Goal: Information Seeking & Learning: Learn about a topic

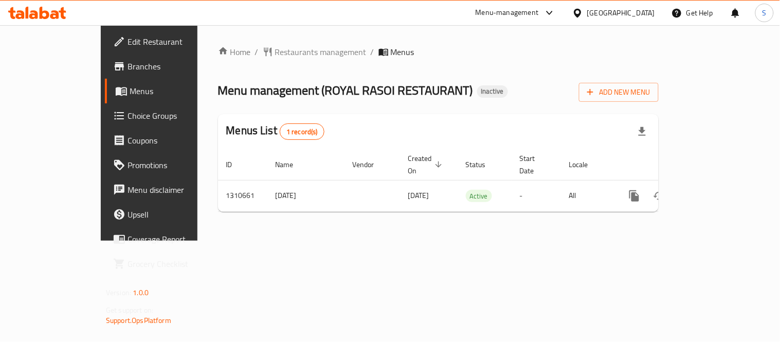
drag, startPoint x: 767, startPoint y: 230, endPoint x: 751, endPoint y: 203, distance: 31.8
click at [679, 229] on div "Home / Restaurants management / Menus Menu management ( ROYAL RASOI RESTAURANT …" at bounding box center [438, 132] width 482 height 215
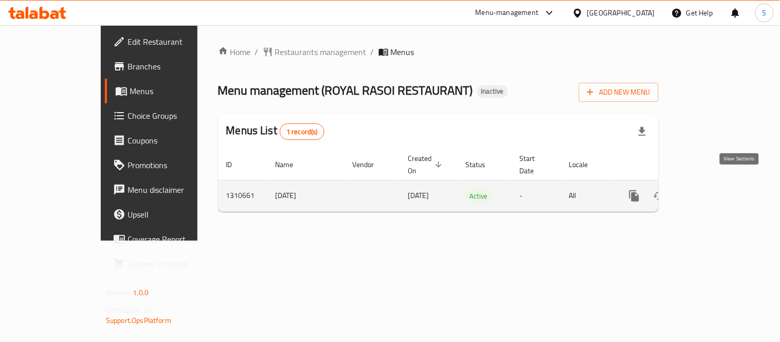
click at [715, 190] on icon "enhanced table" at bounding box center [708, 196] width 12 height 12
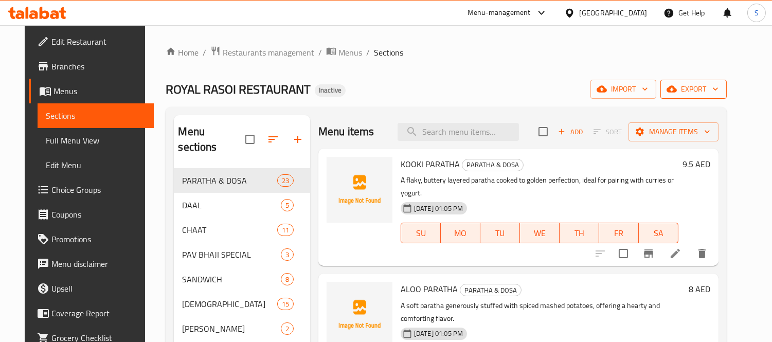
click at [718, 86] on span "export" at bounding box center [693, 89] width 50 height 13
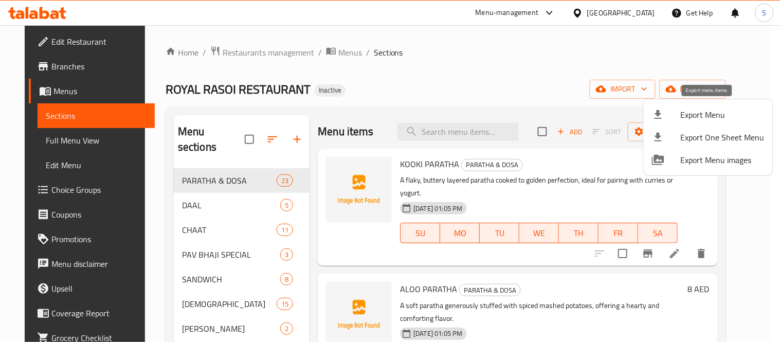
click at [696, 111] on span "Export Menu" at bounding box center [723, 114] width 84 height 12
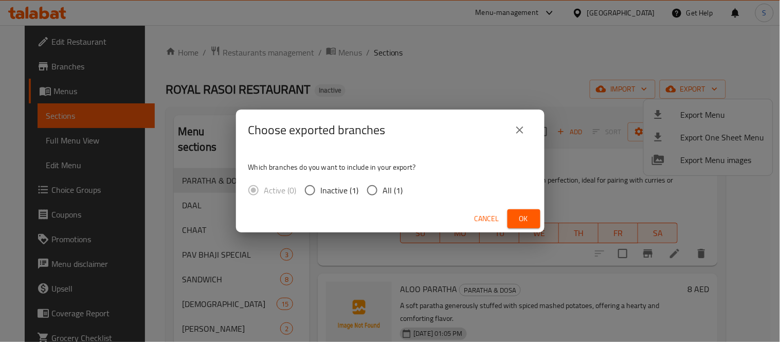
click at [384, 188] on span "All (1)" at bounding box center [393, 190] width 20 height 12
click at [383, 188] on input "All (1)" at bounding box center [372, 190] width 22 height 22
radio input "true"
click at [526, 216] on span "Ok" at bounding box center [524, 218] width 16 height 13
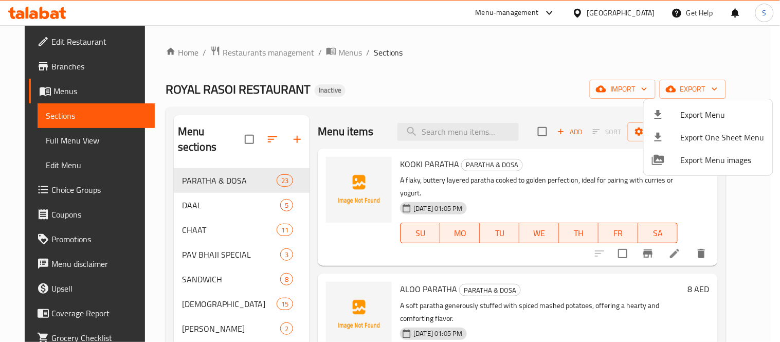
click at [35, 138] on div at bounding box center [390, 171] width 780 height 342
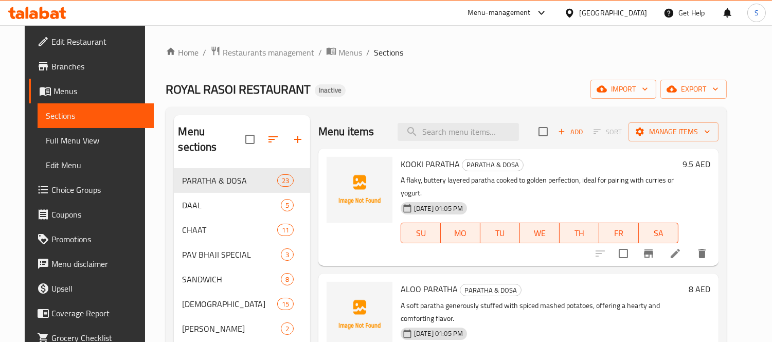
drag, startPoint x: 35, startPoint y: 139, endPoint x: 31, endPoint y: 143, distance: 5.5
click at [46, 139] on span "Full Menu View" at bounding box center [96, 140] width 100 height 12
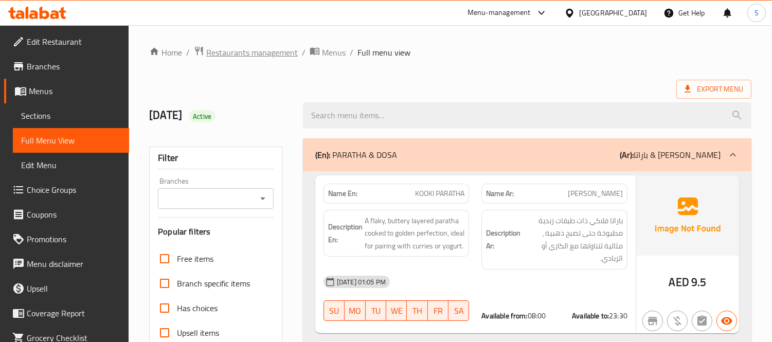
drag, startPoint x: 172, startPoint y: 88, endPoint x: 196, endPoint y: 57, distance: 39.5
click at [172, 86] on div "Export Menu" at bounding box center [450, 89] width 602 height 19
click at [588, 57] on ol "Home / Restaurants management / Menus / Full menu view" at bounding box center [450, 52] width 602 height 13
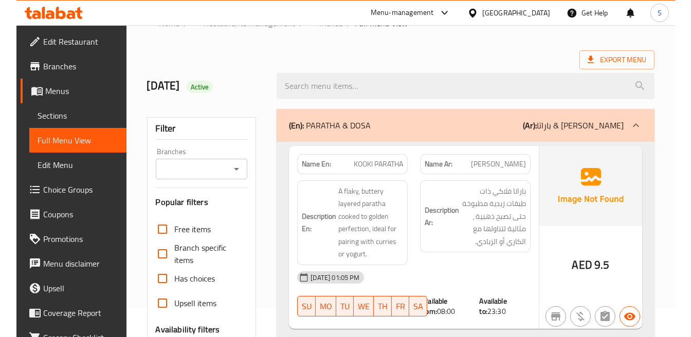
scroll to position [57, 0]
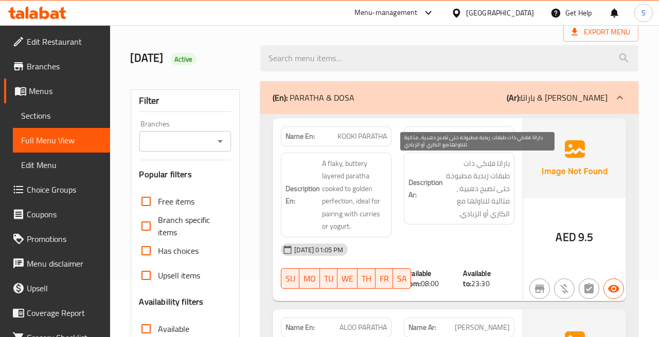
click at [502, 175] on span "باراتا فلاكي ذات طبقات زبدية مطبوخة حتى تصبح ذهبية ، مثالية لتناولها مع الكاري …" at bounding box center [477, 188] width 65 height 63
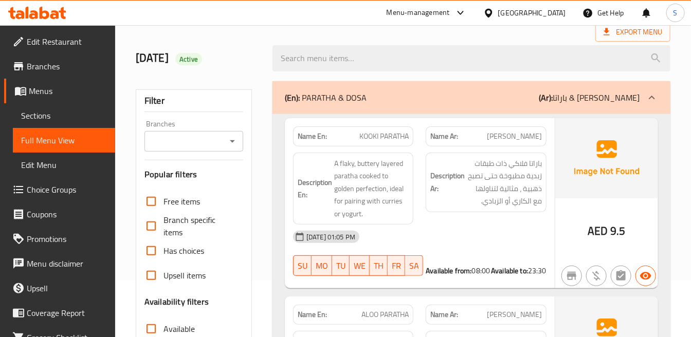
click at [395, 142] on div "Name En: KOOKI PARATHA" at bounding box center [353, 136] width 120 height 20
click at [394, 141] on span "KOOKI PARATHA" at bounding box center [383, 136] width 49 height 11
click at [393, 141] on span "KOOKI PARATHA" at bounding box center [383, 136] width 49 height 11
copy span "KOOKI PARATHA"
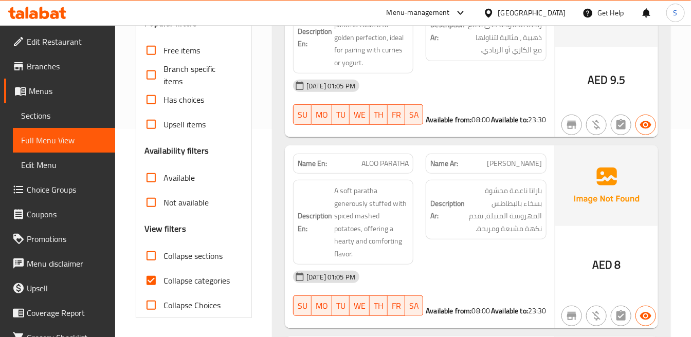
scroll to position [228, 0]
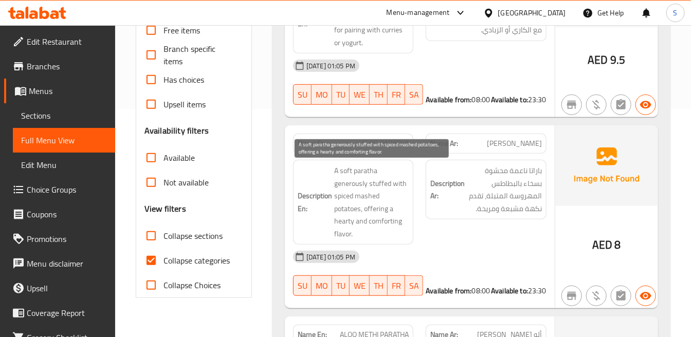
click at [378, 201] on span "A soft paratha generously stuffed with spiced mashed potatoes, offering a heart…" at bounding box center [371, 203] width 75 height 76
click at [363, 212] on span "A soft paratha generously stuffed with spiced mashed potatoes, offering a heart…" at bounding box center [371, 203] width 75 height 76
copy span "offering"
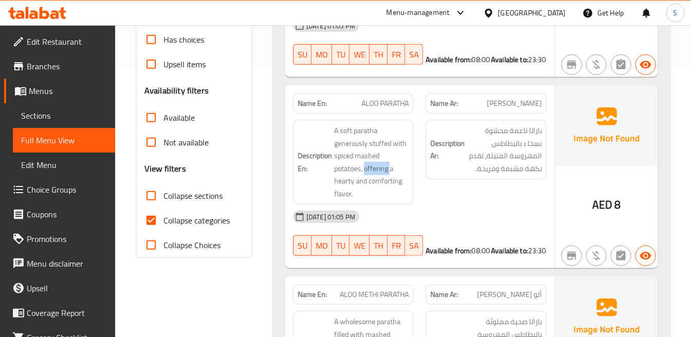
scroll to position [285, 0]
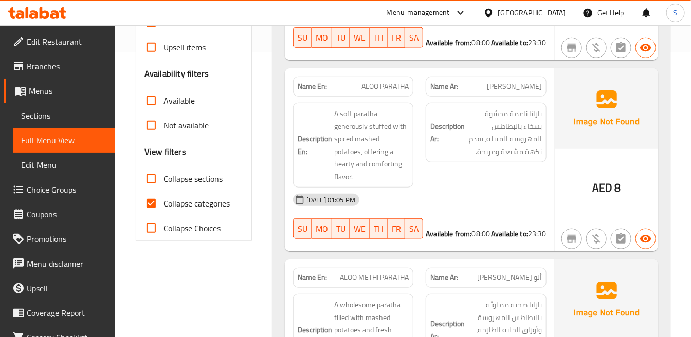
click at [399, 189] on div "[DATE] 01:05 PM" at bounding box center [420, 200] width 266 height 25
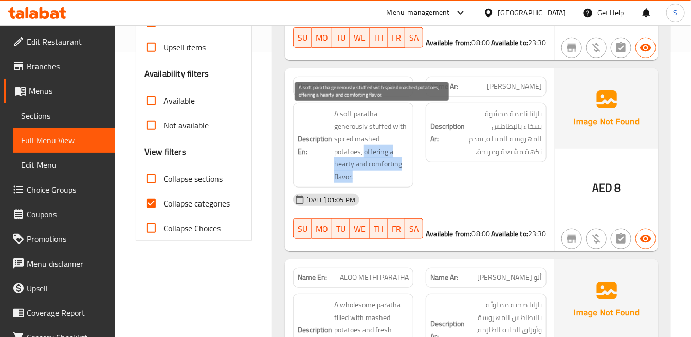
drag, startPoint x: 364, startPoint y: 151, endPoint x: 381, endPoint y: 174, distance: 28.7
click at [381, 175] on span "A soft paratha generously stuffed with spiced mashed potatoes, offering a heart…" at bounding box center [371, 145] width 75 height 76
copy span "offering a hearty and comforting flavor."
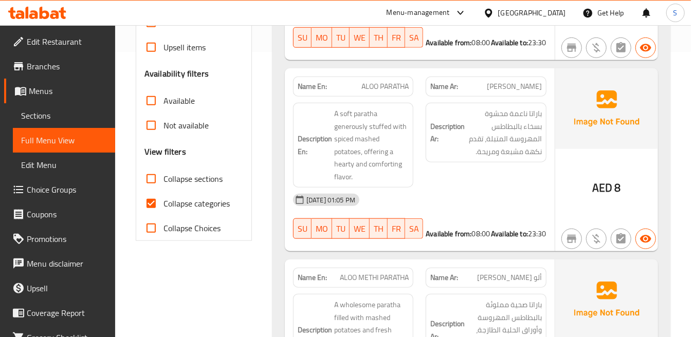
click at [621, 166] on div "AED 8" at bounding box center [606, 159] width 103 height 183
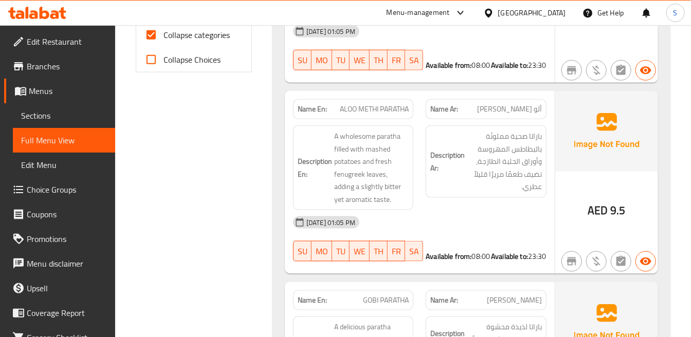
scroll to position [457, 0]
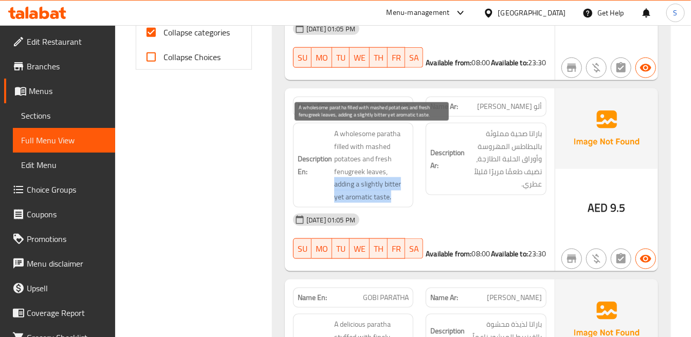
drag, startPoint x: 391, startPoint y: 173, endPoint x: 398, endPoint y: 189, distance: 17.3
click at [402, 198] on span "A wholesome paratha filled with mashed potatoes and fresh fenugreek leaves, add…" at bounding box center [371, 165] width 75 height 76
copy span "adding a slightly bitter yet aromatic taste."
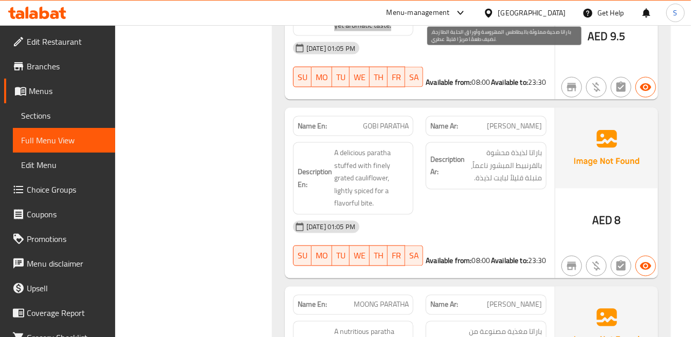
scroll to position [685, 0]
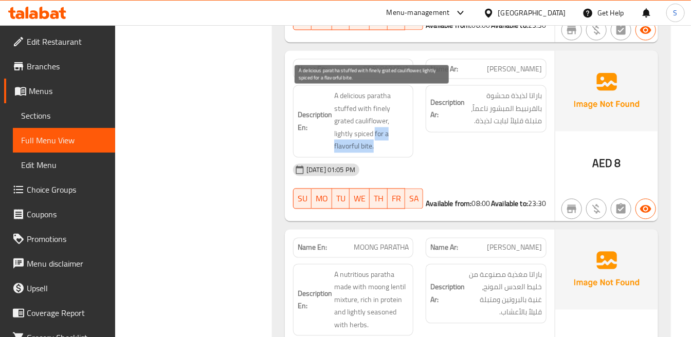
drag, startPoint x: 374, startPoint y: 132, endPoint x: 387, endPoint y: 146, distance: 19.0
click at [387, 146] on span "A delicious paratha stuffed with finely grated cauliflower, lightly spiced for …" at bounding box center [371, 121] width 75 height 63
copy span "for a flavorful bite."
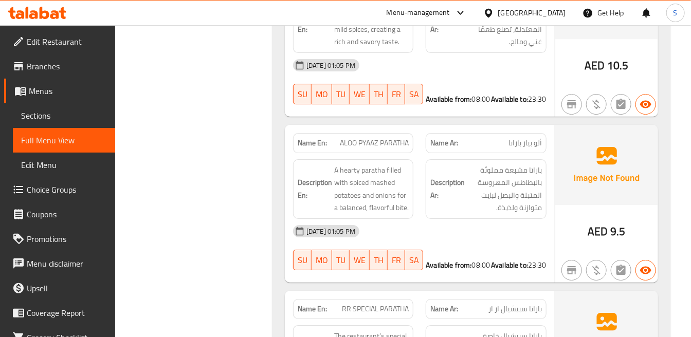
scroll to position [1371, 0]
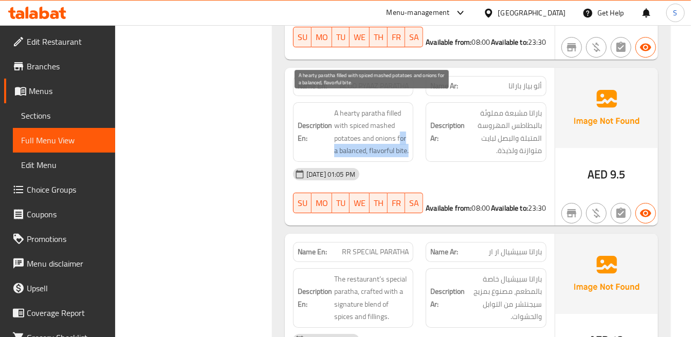
drag, startPoint x: 398, startPoint y: 124, endPoint x: 394, endPoint y: 150, distance: 25.6
click at [395, 151] on span "A hearty paratha filled with spiced mashed potatoes and onions for a balanced, …" at bounding box center [371, 132] width 75 height 50
copy span "or a balanced, flavorful bite."
click at [350, 107] on span "A hearty paratha filled with spiced mashed potatoes and onions for a balanced, …" at bounding box center [371, 132] width 75 height 50
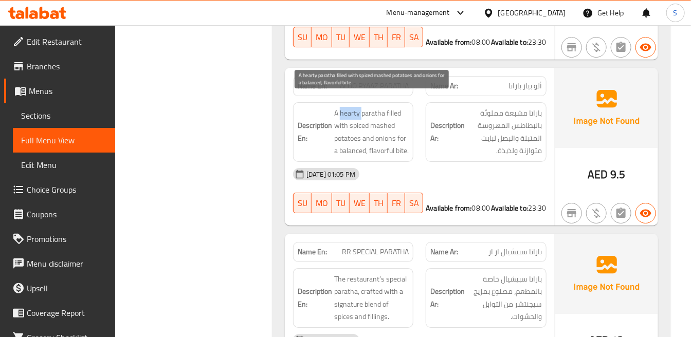
copy span "hearty"
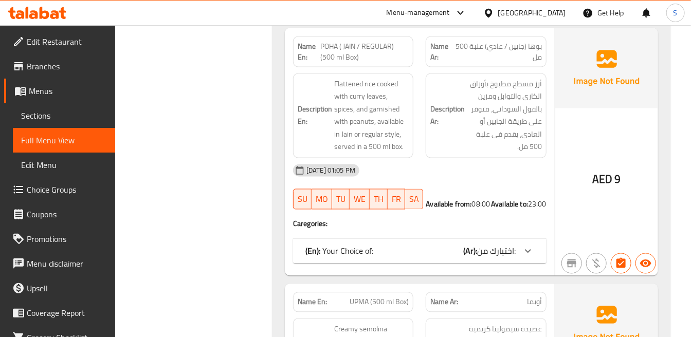
scroll to position [2285, 0]
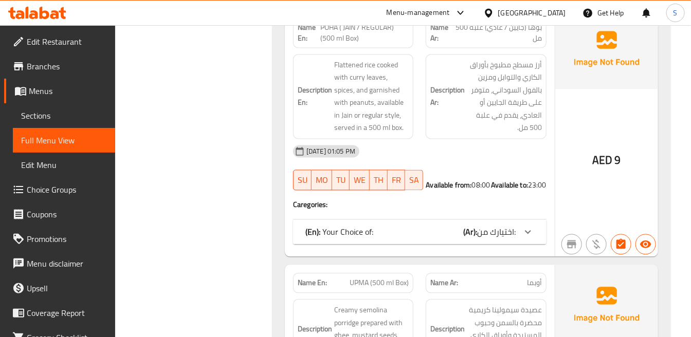
click at [511, 230] on div "(En): Your Choice of: (Ar): اختيارك من:" at bounding box center [419, 232] width 253 height 25
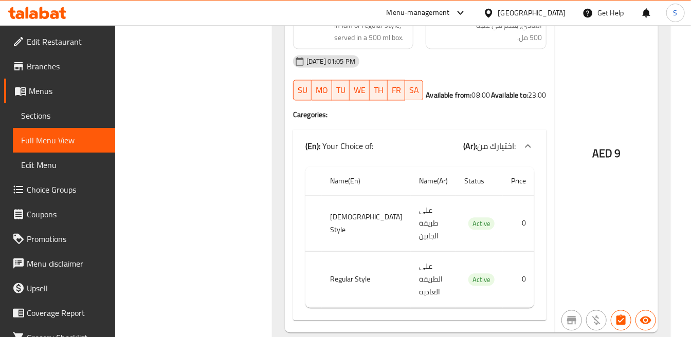
scroll to position [2456, 0]
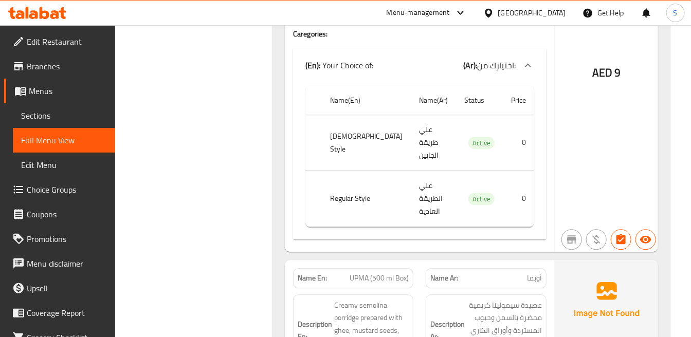
click at [399, 273] on span "UPMA (500 ml Box)" at bounding box center [379, 278] width 59 height 11
copy span "UPMA (500 ml Box)"
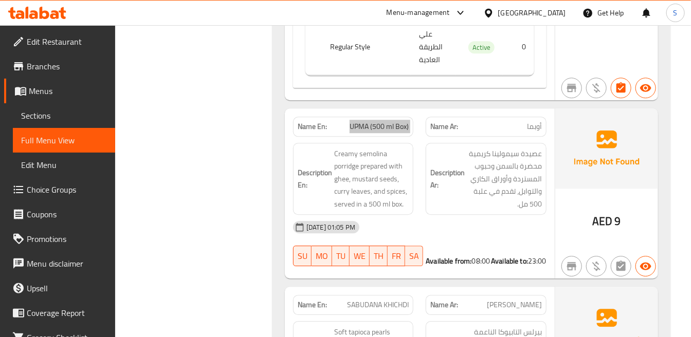
scroll to position [2628, 0]
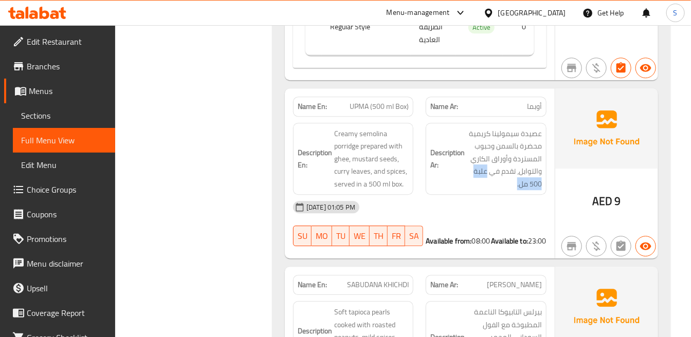
drag, startPoint x: 485, startPoint y: 106, endPoint x: 506, endPoint y: 126, distance: 29.5
click at [506, 129] on div "Description Ar: عصيدة سيمولينا كريمية محضرة بالسمن وحبوب المستردة وأوراق الكاري…" at bounding box center [486, 159] width 120 height 72
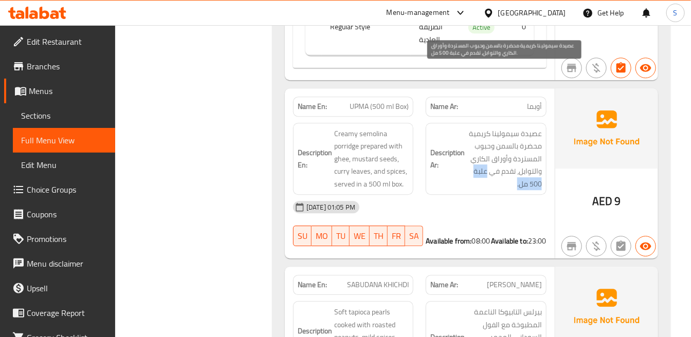
copy span "علبة 500 مل."
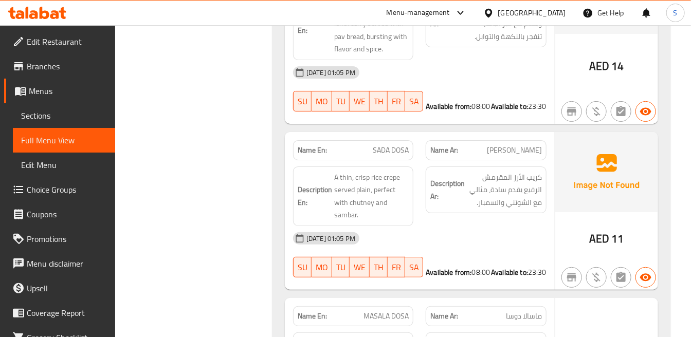
scroll to position [3142, 0]
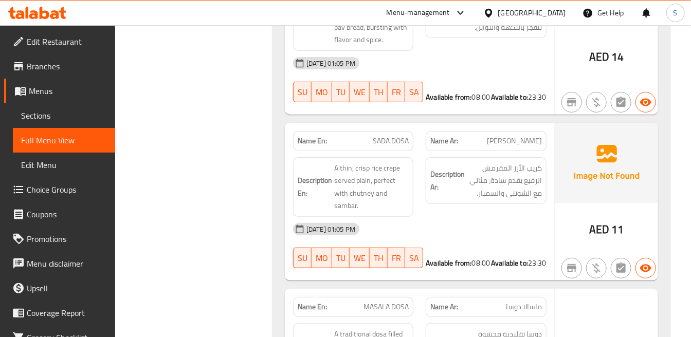
click at [403, 131] on div "Name En: SADA DOSA" at bounding box center [353, 141] width 120 height 20
copy span "SADA DOSA"
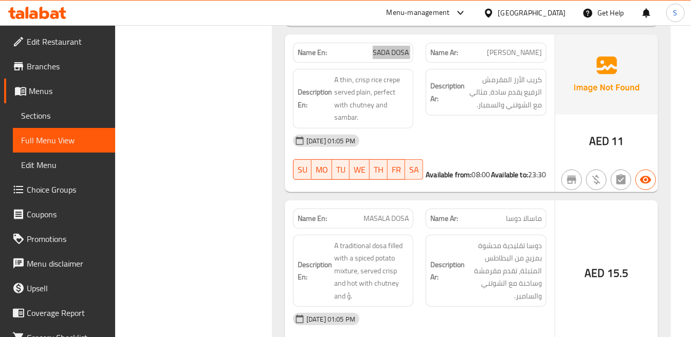
scroll to position [3256, 0]
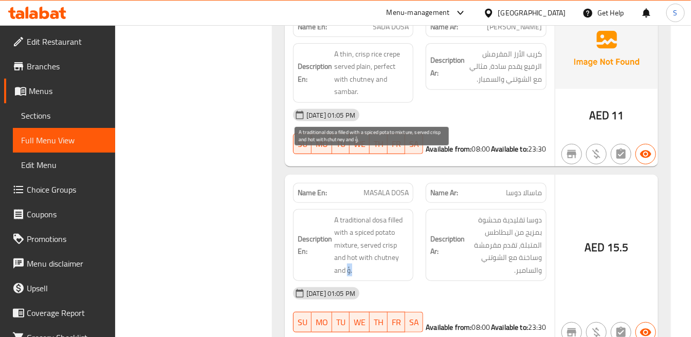
drag, startPoint x: 347, startPoint y: 212, endPoint x: 362, endPoint y: 211, distance: 15.4
click at [362, 214] on span "A traditional dosa filled with a spiced potato mixture, served crisp and hot wi…" at bounding box center [371, 245] width 75 height 63
click at [387, 214] on span "A traditional dosa filled with a spiced potato mixture, served crisp and hot wi…" at bounding box center [371, 245] width 75 height 63
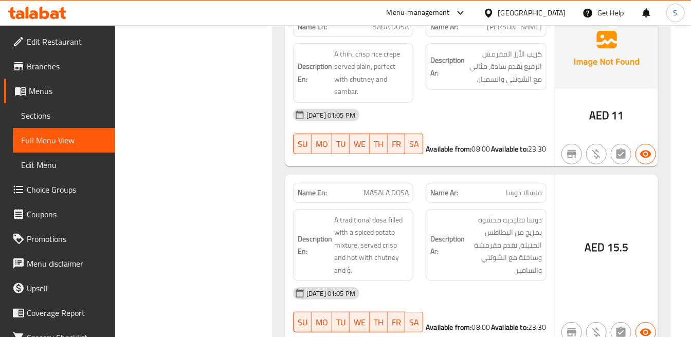
click at [393, 188] on span "MASALA DOSA" at bounding box center [385, 193] width 45 height 11
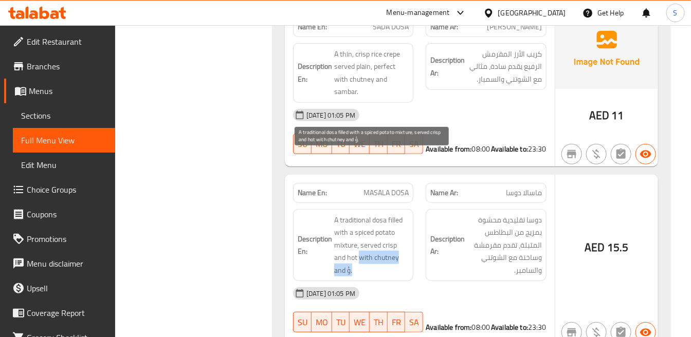
drag, startPoint x: 359, startPoint y: 198, endPoint x: 385, endPoint y: 204, distance: 26.4
click at [385, 214] on span "A traditional dosa filled with a spiced potato mixture, served crisp and hot wi…" at bounding box center [371, 245] width 75 height 63
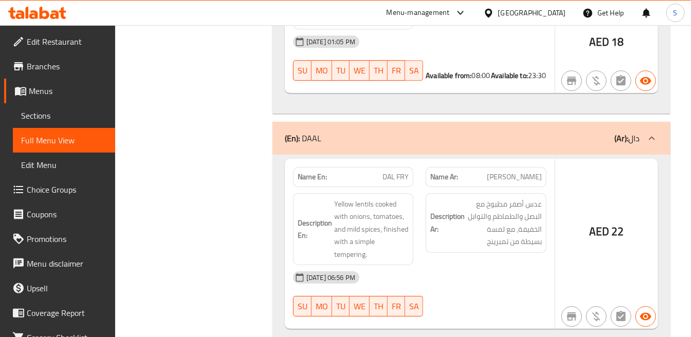
scroll to position [4341, 0]
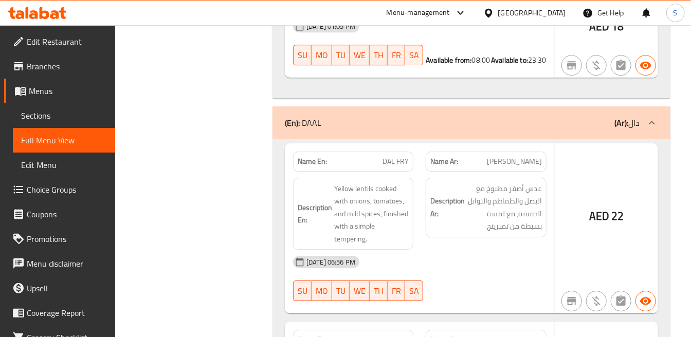
click at [432, 183] on h6 "Description Ar: عدس أصفر مطبوخ مع البصل والطماطم والتوابل الخفيفة، مع لمسة بسيط…" at bounding box center [485, 208] width 111 height 50
click at [455, 195] on strong "Description Ar:" at bounding box center [447, 207] width 34 height 25
click at [545, 178] on div "Description Ar: عدس أصفر مطبوخ مع البصل والطماطم والتوابل الخفيفة، مع لمسة بسيط…" at bounding box center [486, 208] width 120 height 60
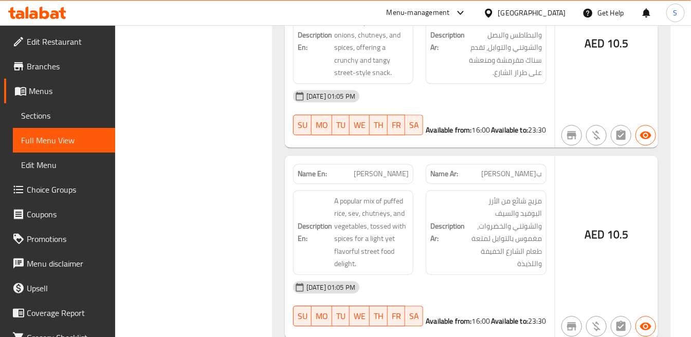
scroll to position [5662, 0]
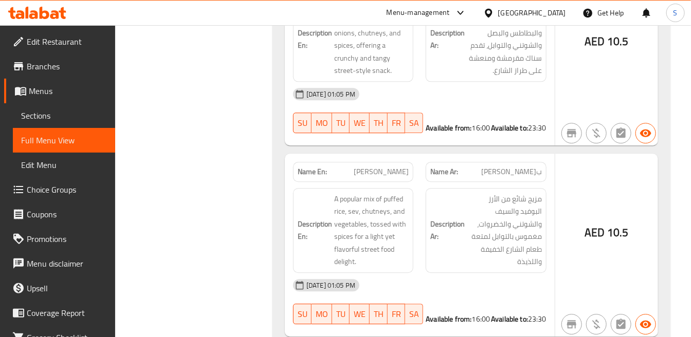
click at [613, 154] on div "AED 10.5" at bounding box center [606, 245] width 103 height 183
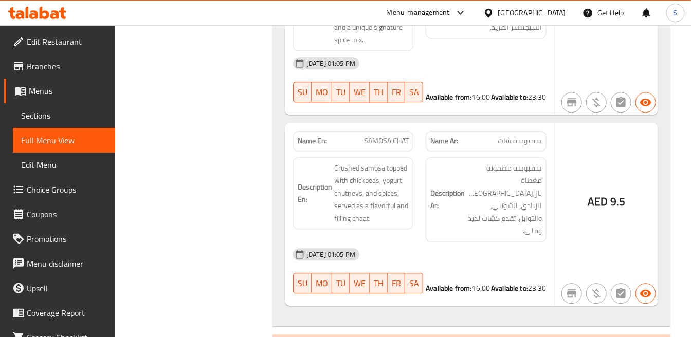
scroll to position [7803, 0]
